Goal: Task Accomplishment & Management: Manage account settings

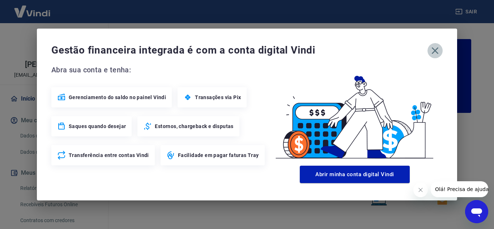
click at [435, 51] on icon "button" at bounding box center [435, 50] width 7 height 7
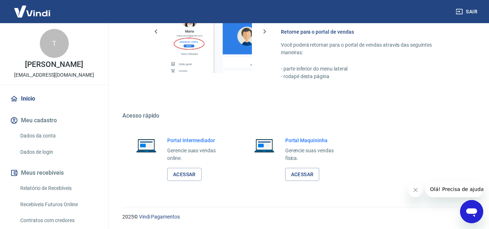
scroll to position [439, 0]
click at [183, 173] on link "Acessar" at bounding box center [184, 173] width 34 height 13
click at [137, 44] on div "Fácil de acessar Para acessar este gerenciador, basta clicar em “Gerenciar cont…" at bounding box center [296, 29] width 349 height 135
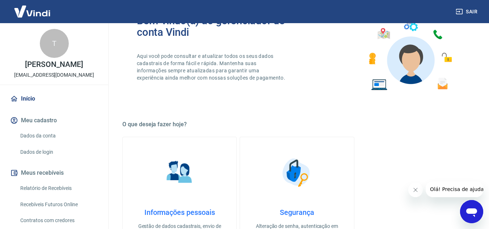
scroll to position [114, 0]
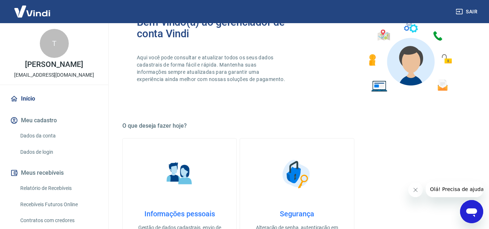
click at [461, 6] on button "Sair" at bounding box center [467, 11] width 26 height 13
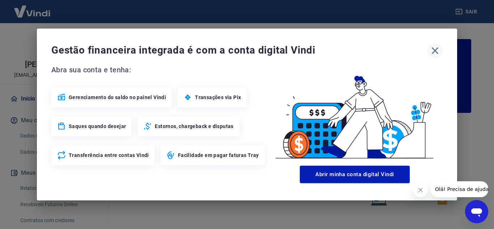
click at [439, 52] on icon "button" at bounding box center [435, 51] width 12 height 12
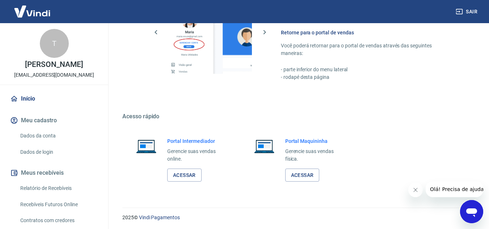
scroll to position [439, 0]
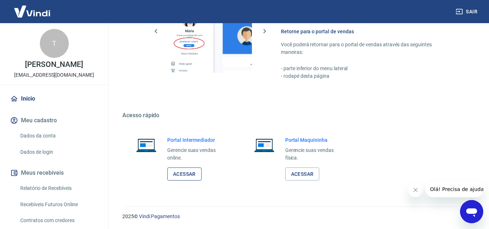
click at [180, 172] on link "Acessar" at bounding box center [184, 173] width 34 height 13
